Goal: Check status: Check status

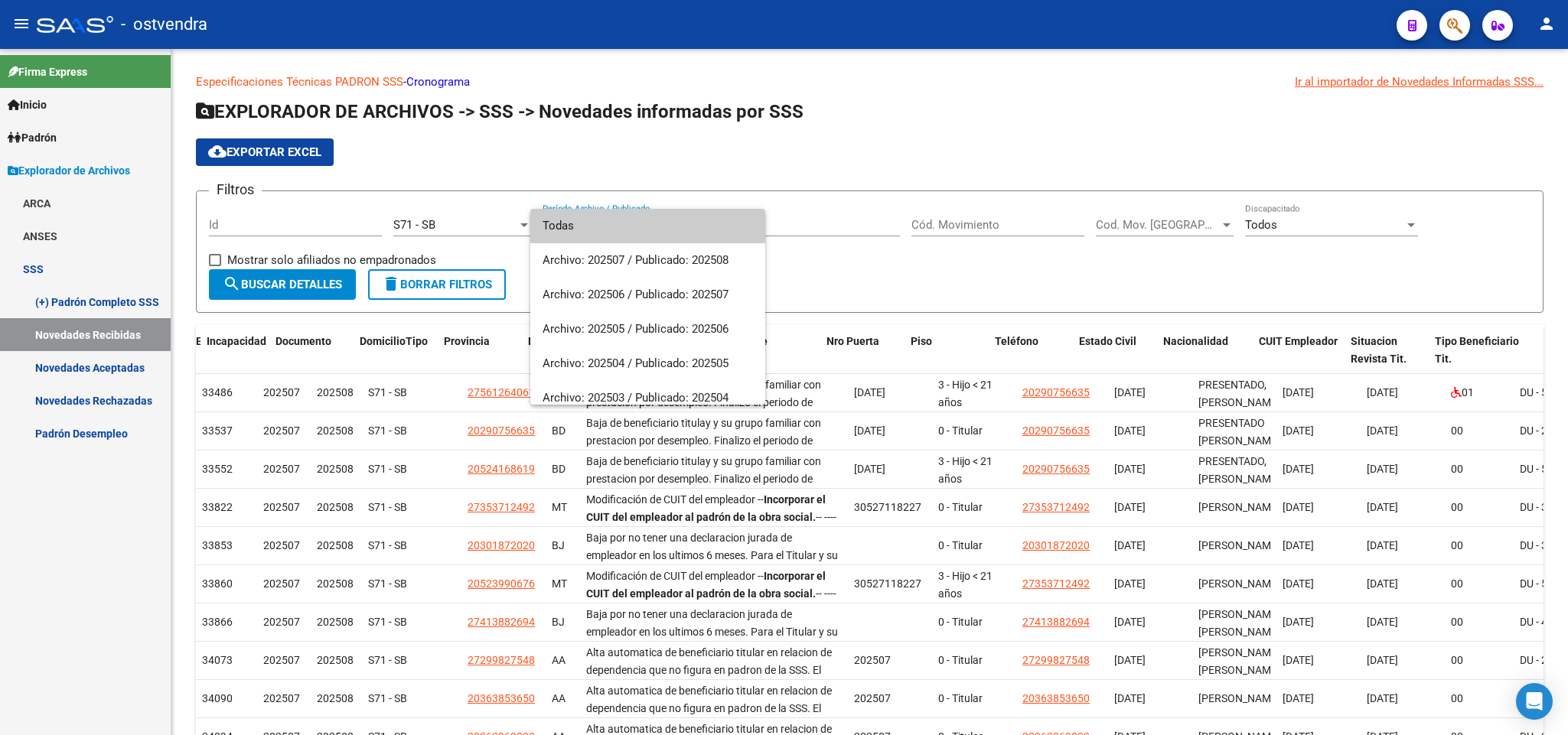
scroll to position [1, 0]
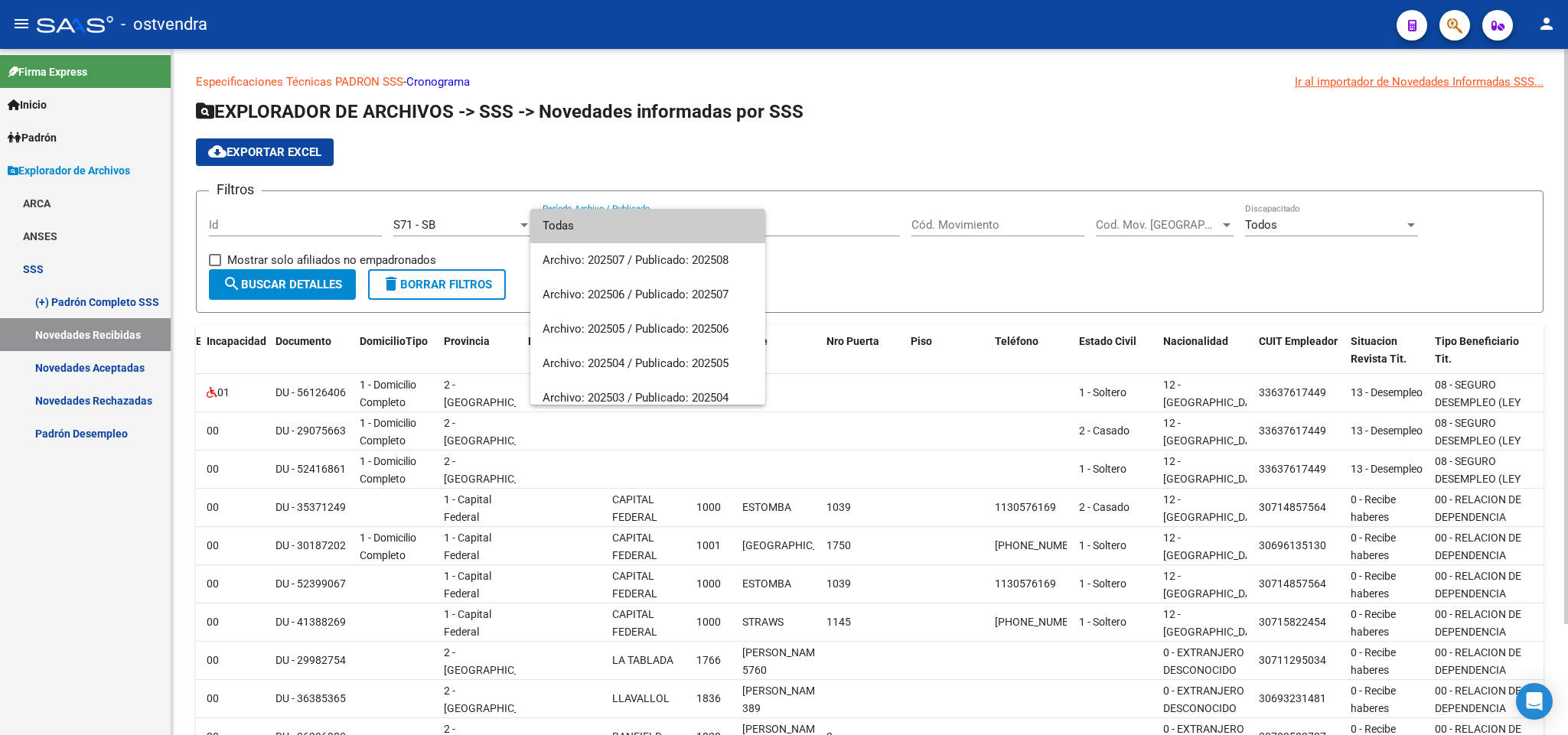
drag, startPoint x: 327, startPoint y: 218, endPoint x: 312, endPoint y: 276, distance: 59.9
click at [319, 241] on div at bounding box center [784, 368] width 1568 height 735
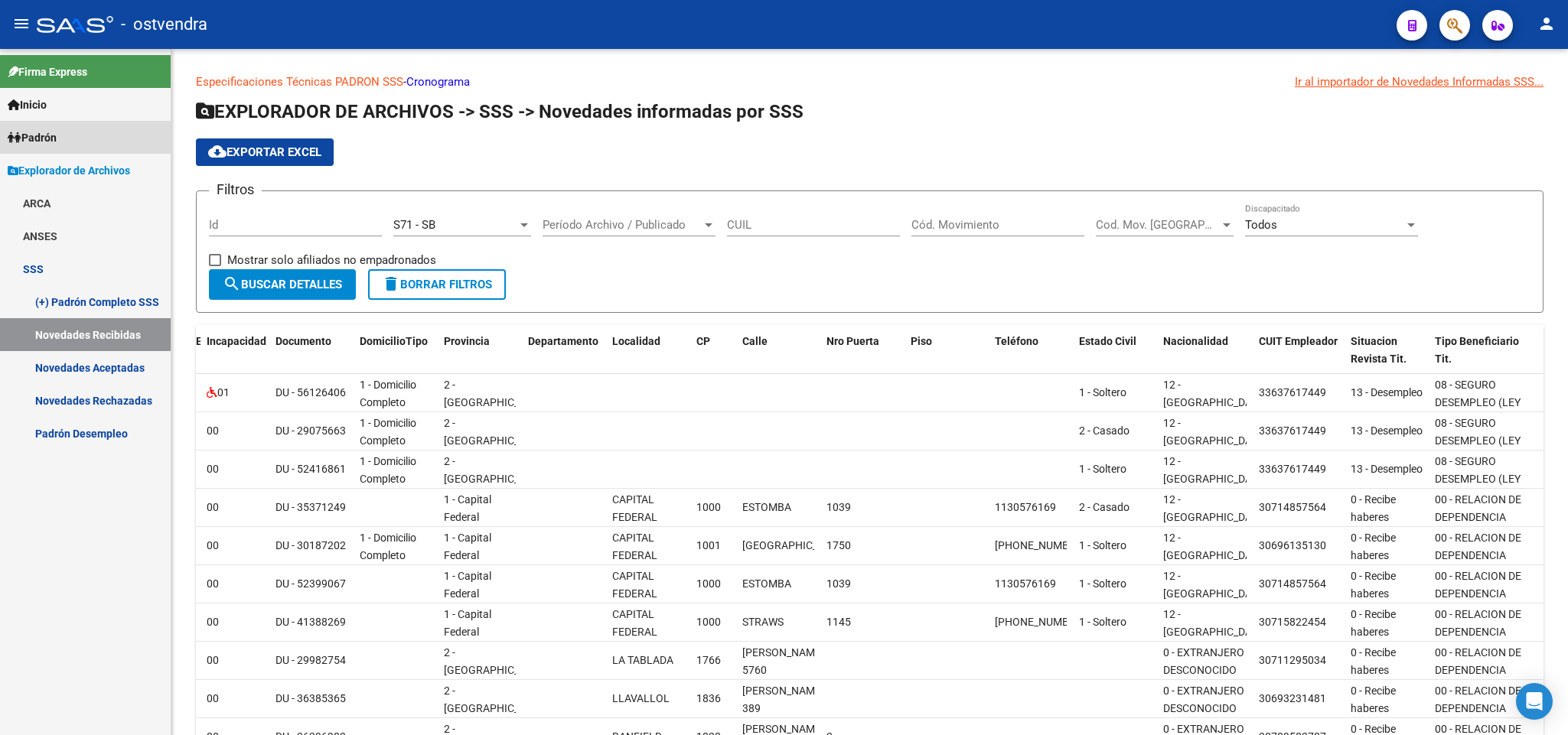
click at [34, 139] on span "Padrón" at bounding box center [32, 137] width 49 height 17
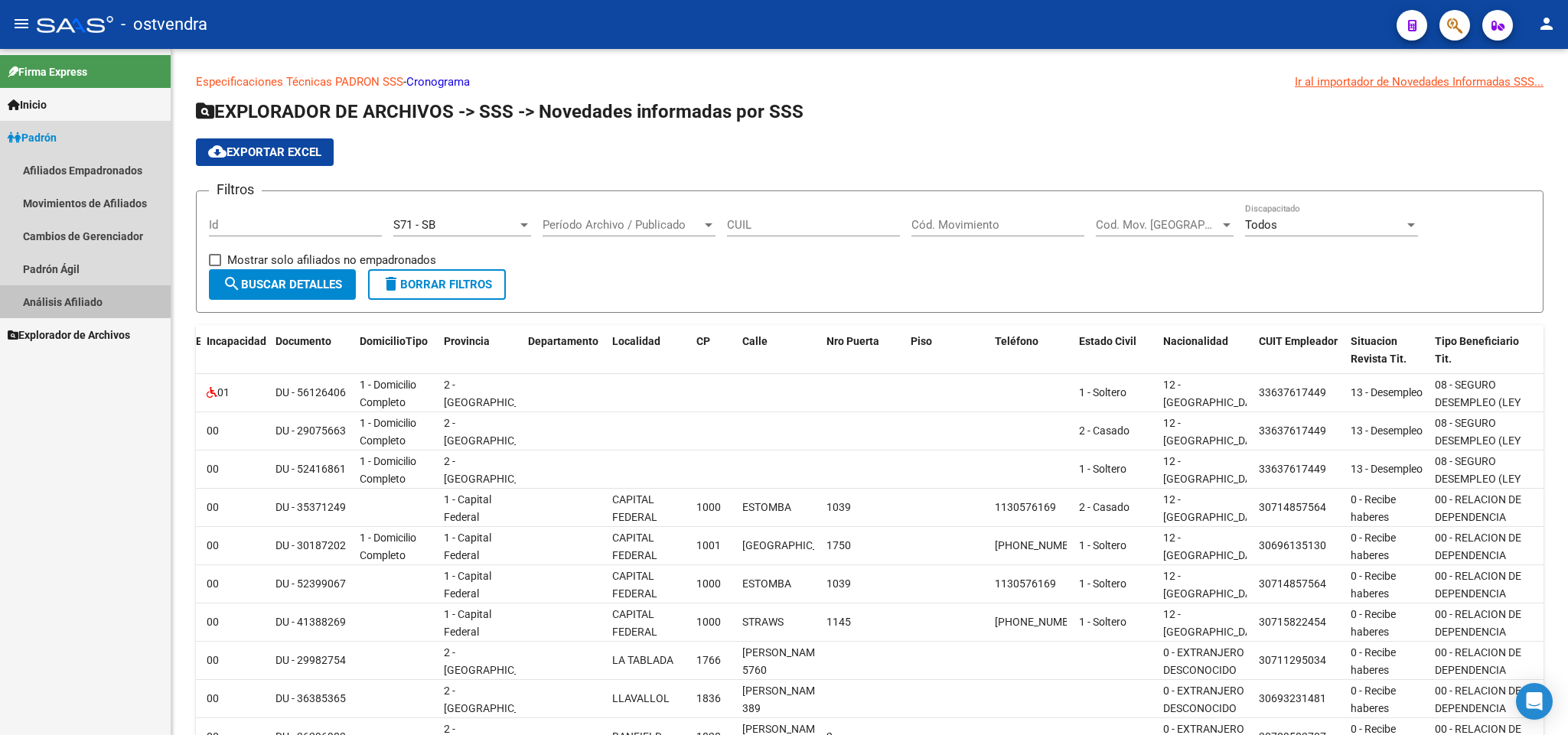
click at [74, 299] on link "Análisis Afiliado" at bounding box center [85, 301] width 171 height 33
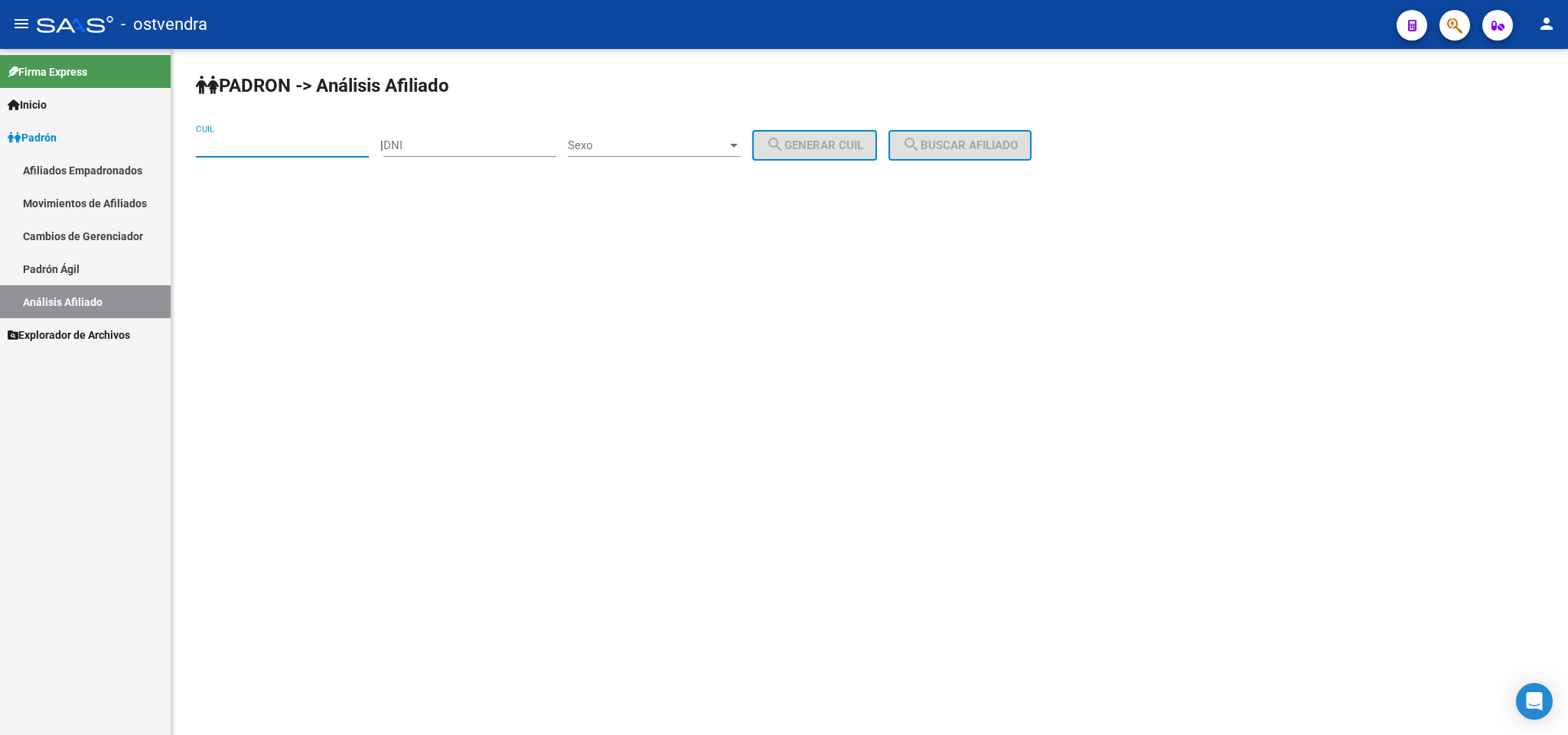
click at [246, 142] on input "CUIL" at bounding box center [282, 145] width 173 height 14
paste input "27-29982754-8"
type input "27-29982754-8"
click at [995, 139] on span "search Buscar afiliado" at bounding box center [959, 145] width 115 height 14
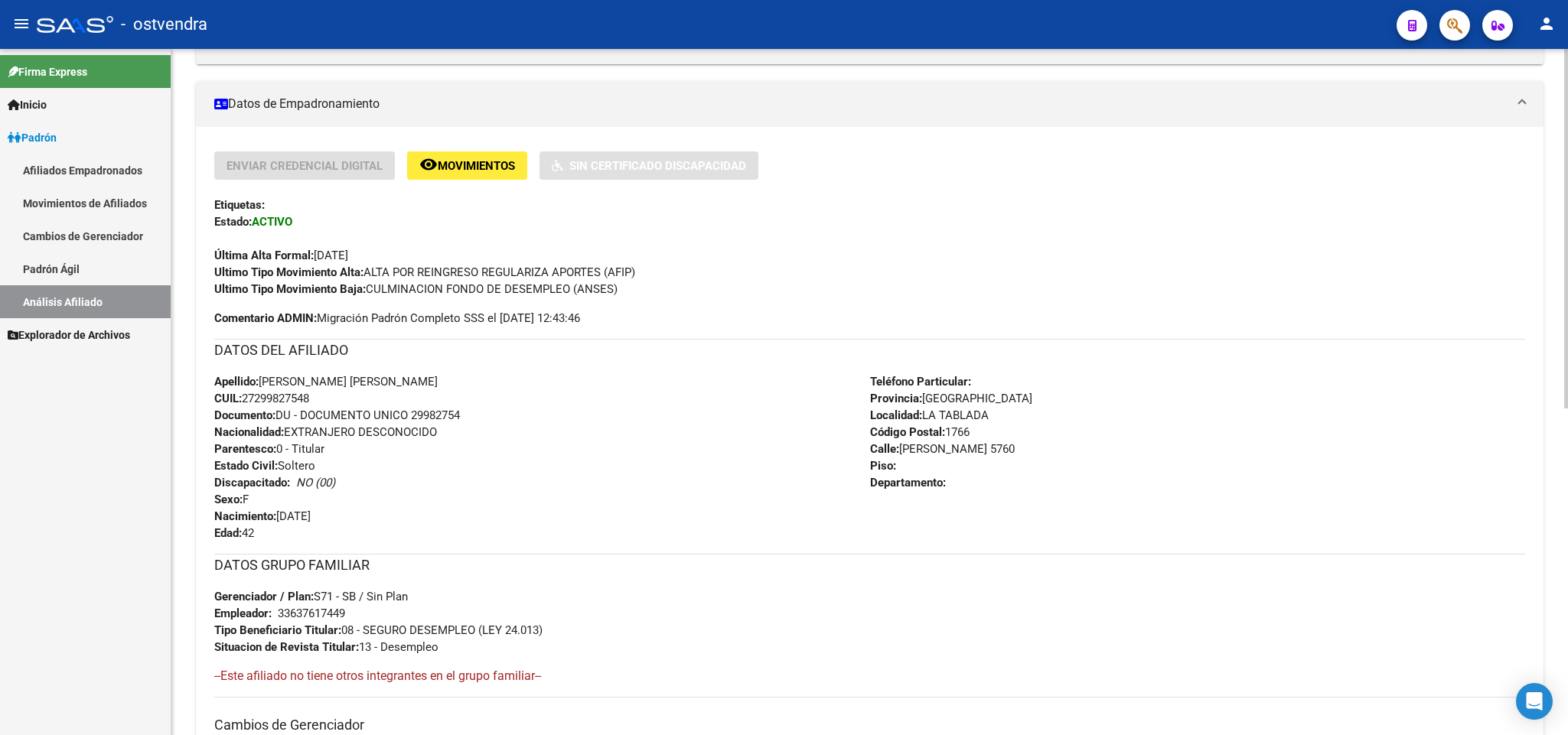
scroll to position [344, 0]
